Goal: Navigation & Orientation: Find specific page/section

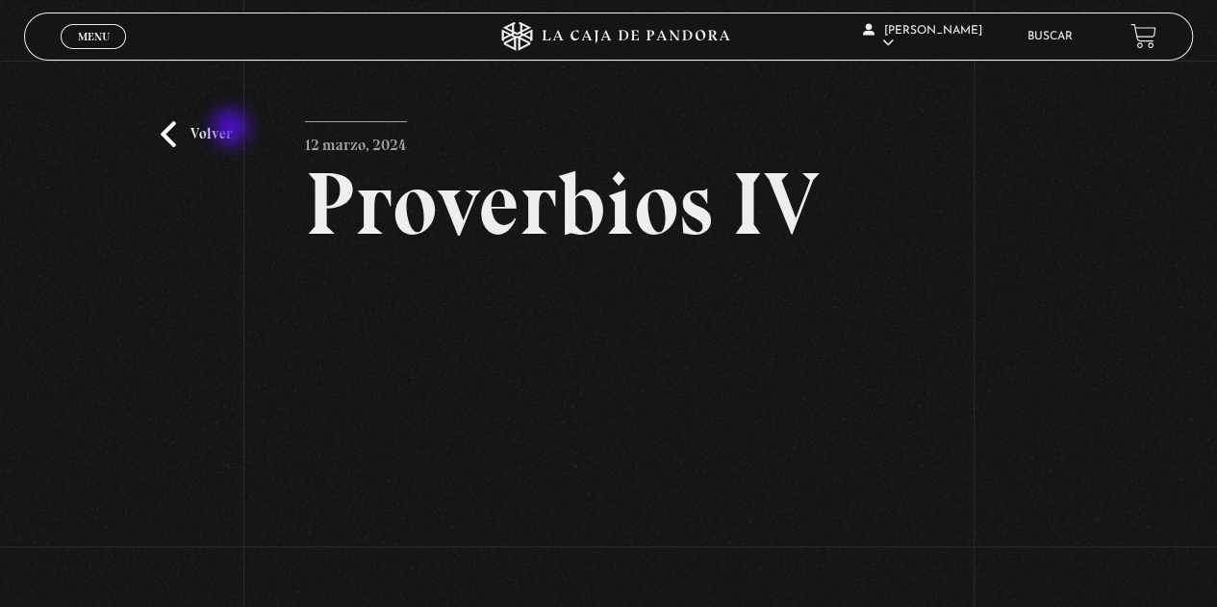
click at [233, 130] on div "Volver 12 marzo, 2024 Proverbios IV WhatsApp Twitter Messenger Email" at bounding box center [608, 384] width 1217 height 646
click at [196, 130] on link "Volver" at bounding box center [196, 134] width 71 height 26
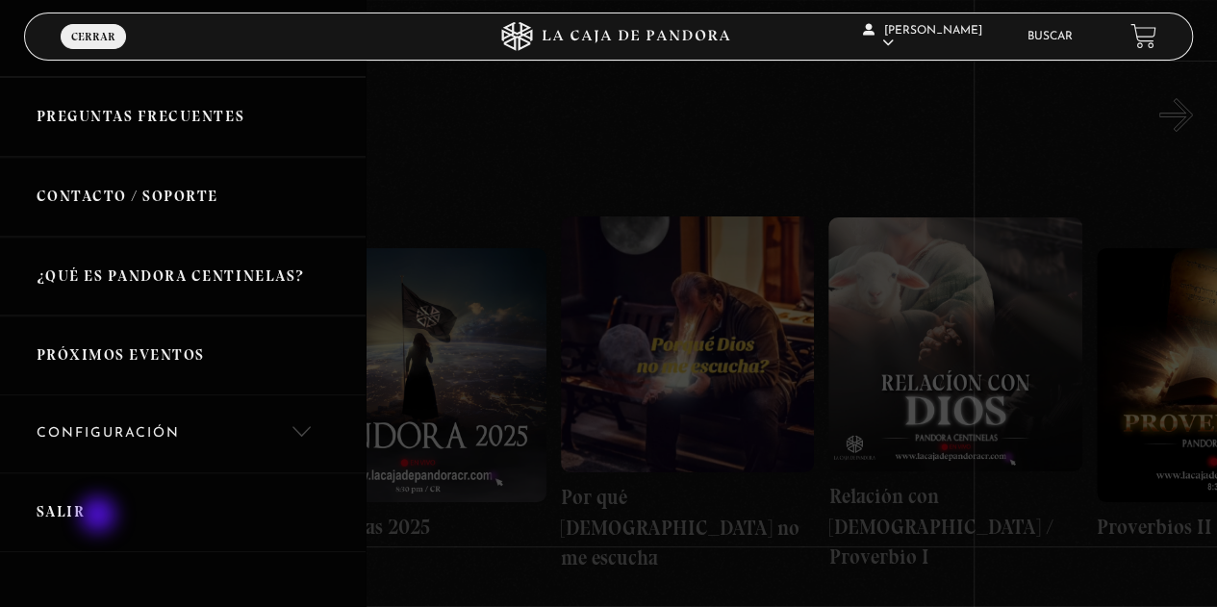
scroll to position [453, 0]
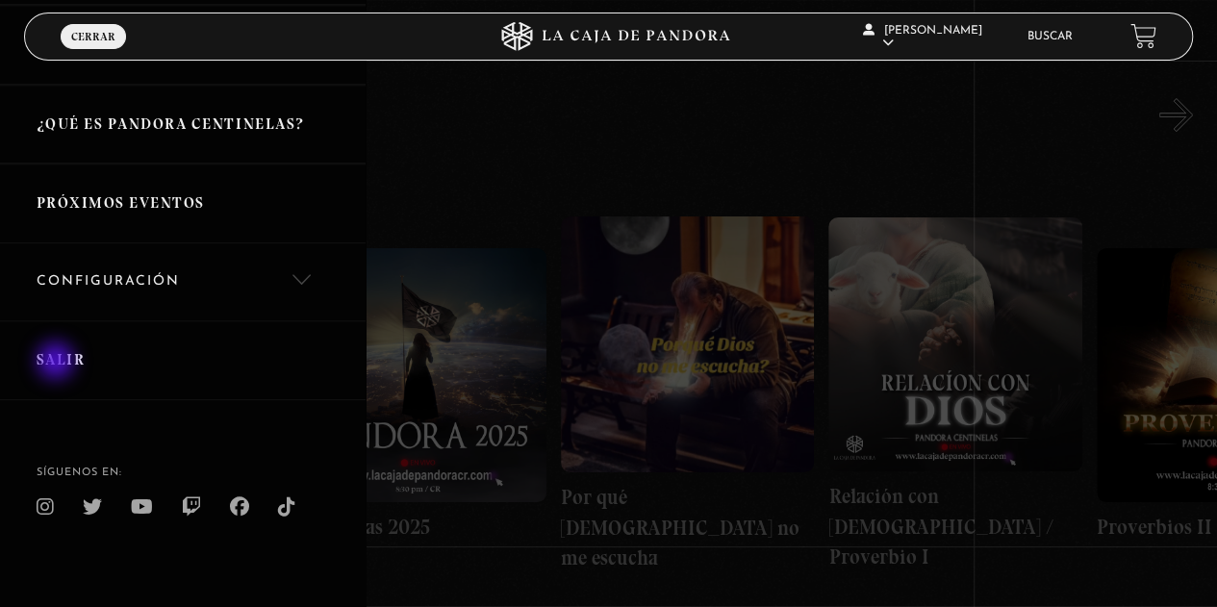
click at [58, 363] on link "Salir" at bounding box center [183, 360] width 366 height 80
